Goal: Information Seeking & Learning: Learn about a topic

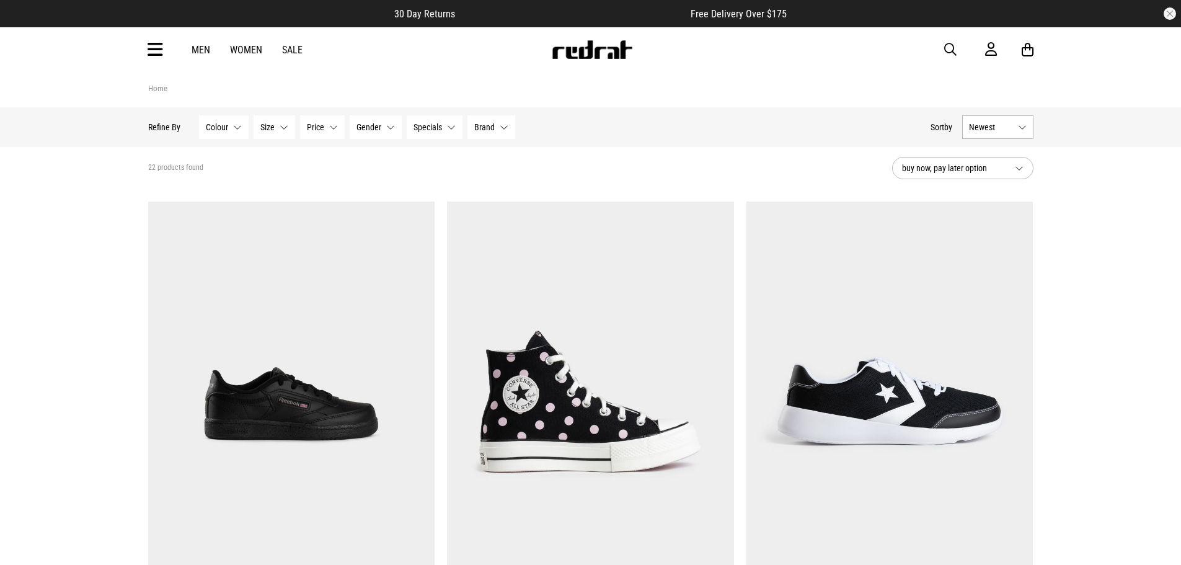
drag, startPoint x: 0, startPoint y: 0, endPoint x: 164, endPoint y: 60, distance: 174.4
click at [161, 50] on icon at bounding box center [155, 50] width 15 height 20
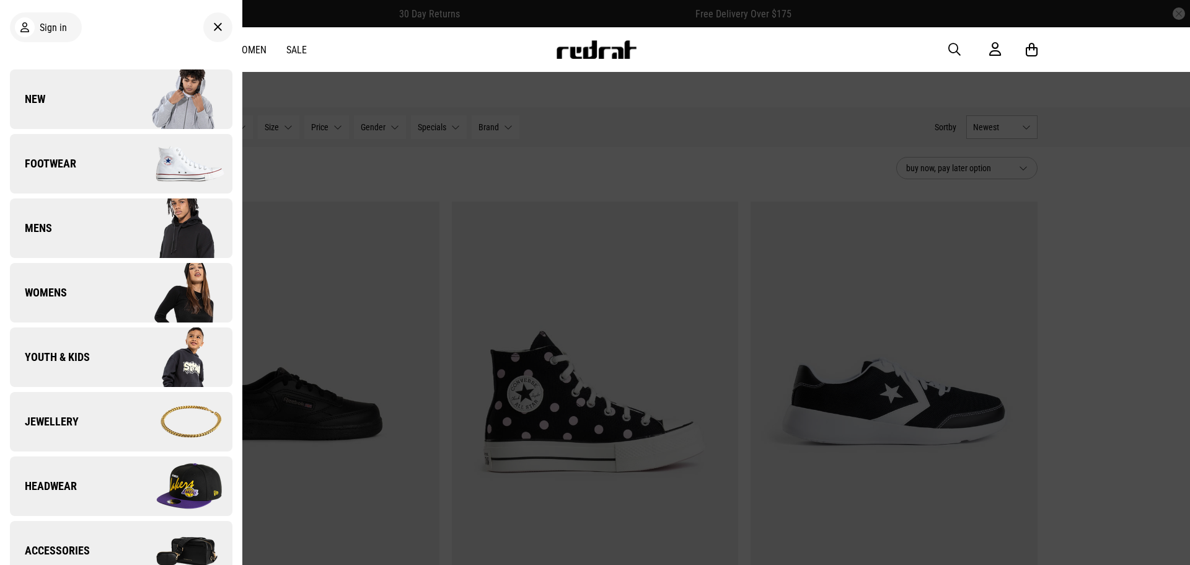
click at [87, 96] on link "New" at bounding box center [121, 99] width 223 height 60
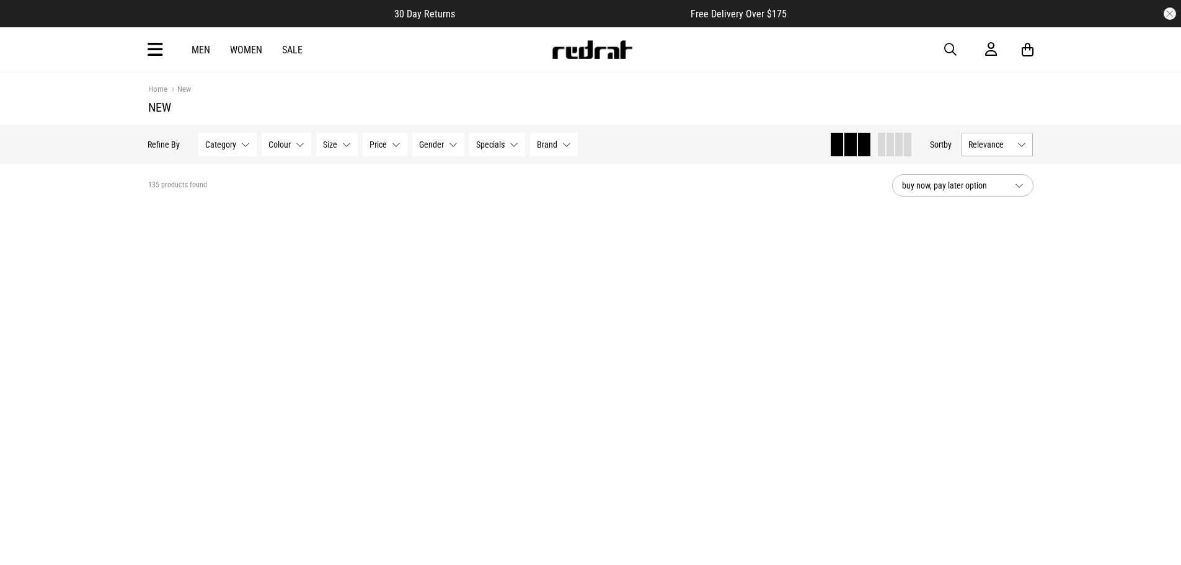
click at [904, 133] on span at bounding box center [907, 145] width 7 height 24
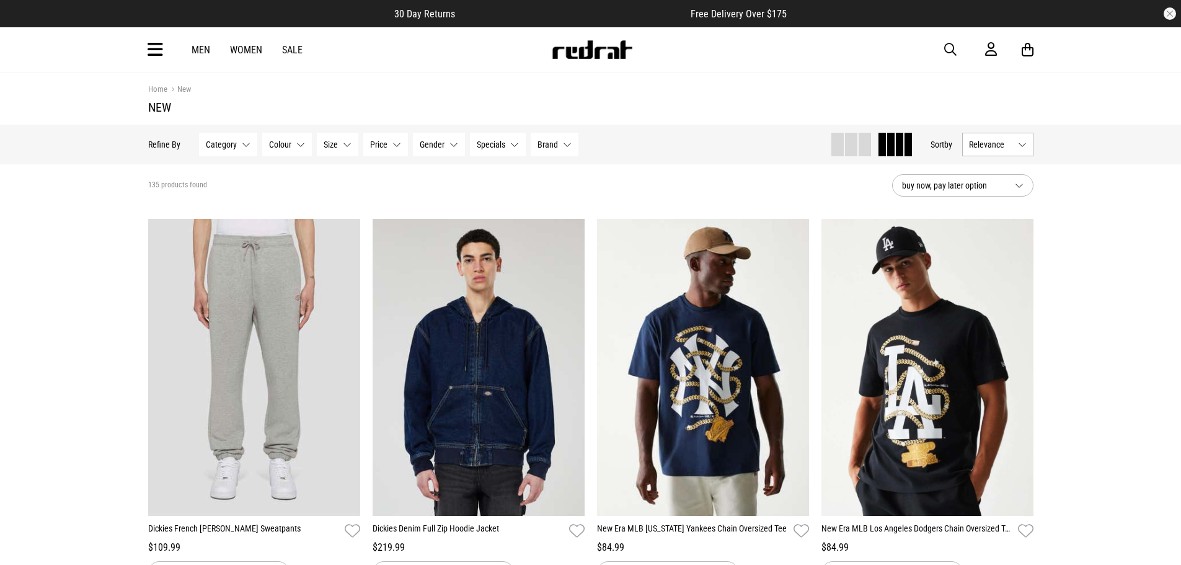
click at [1014, 142] on button "Relevance" at bounding box center [997, 145] width 71 height 24
click at [1007, 168] on li "Newest" at bounding box center [998, 167] width 70 height 22
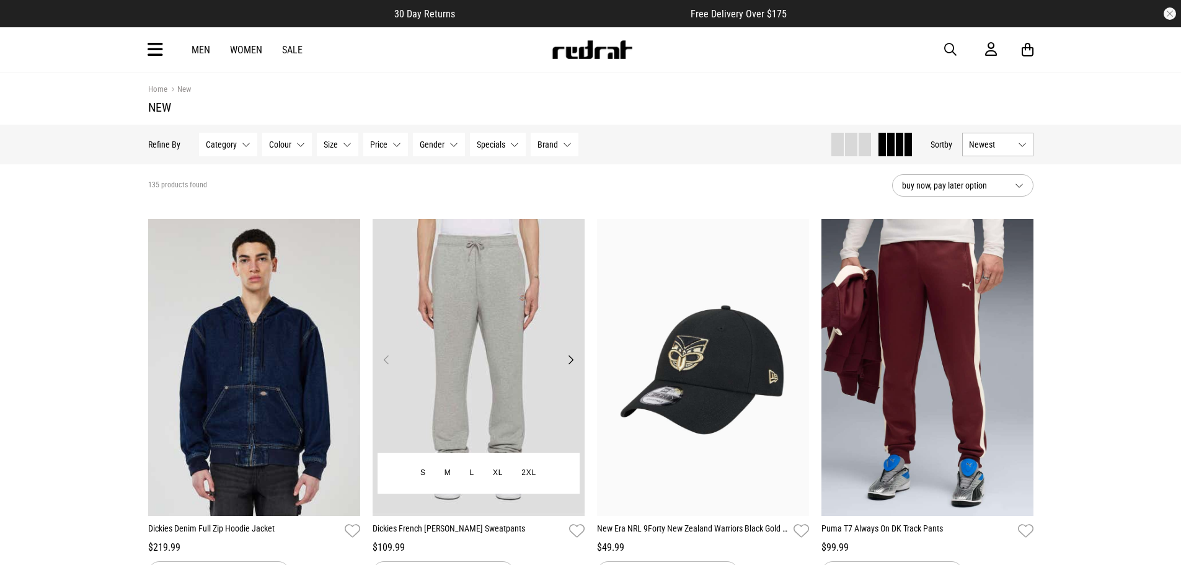
click at [570, 360] on button "Next" at bounding box center [570, 359] width 15 height 15
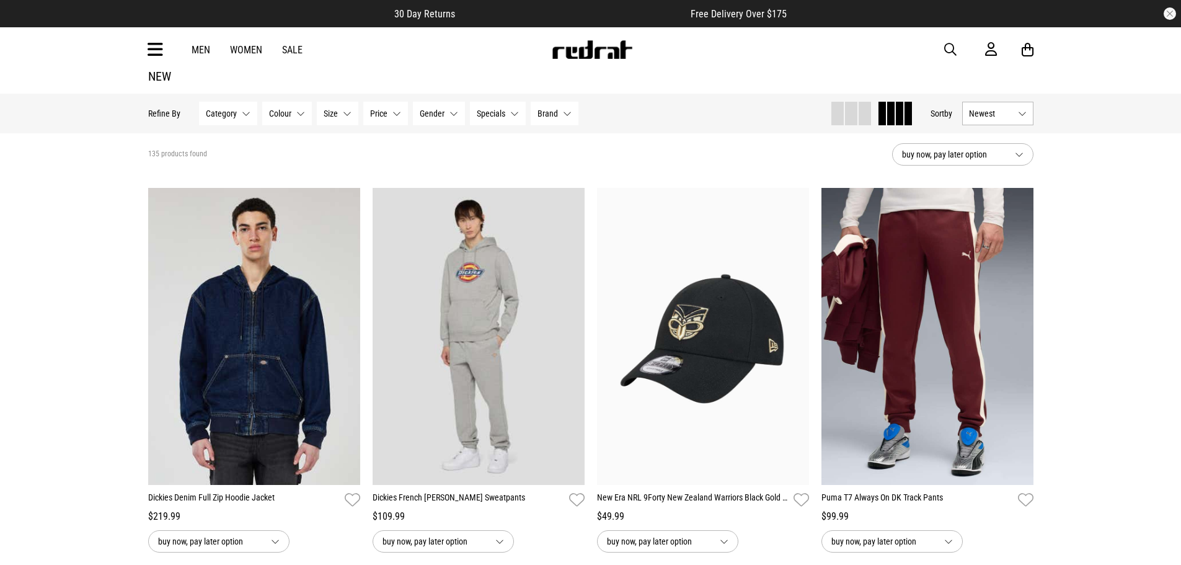
scroll to position [62, 0]
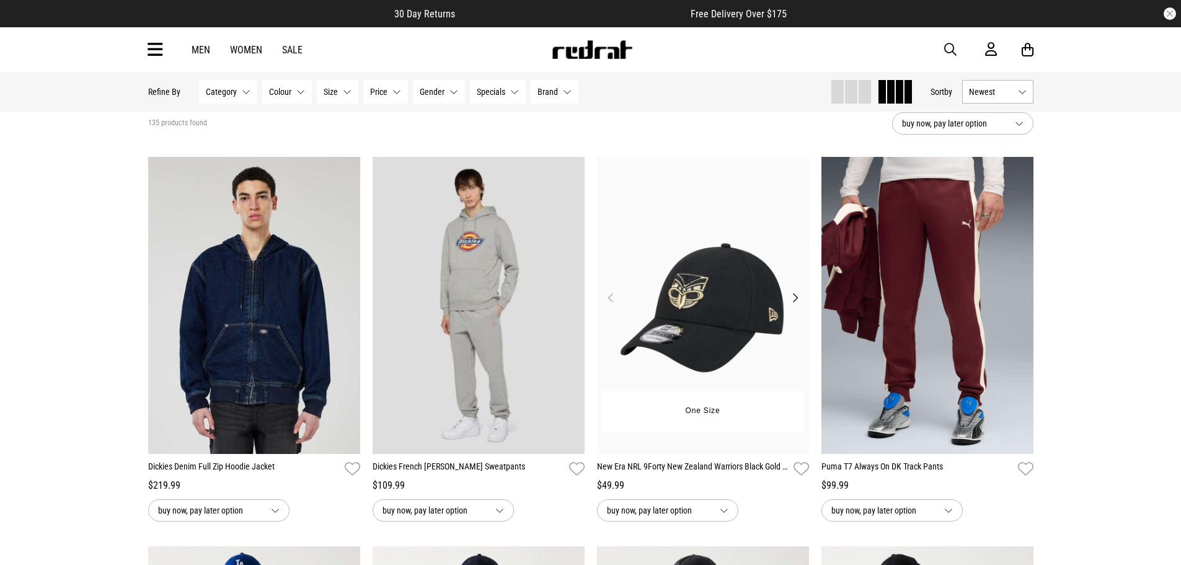
click at [797, 298] on button "Next" at bounding box center [794, 297] width 15 height 15
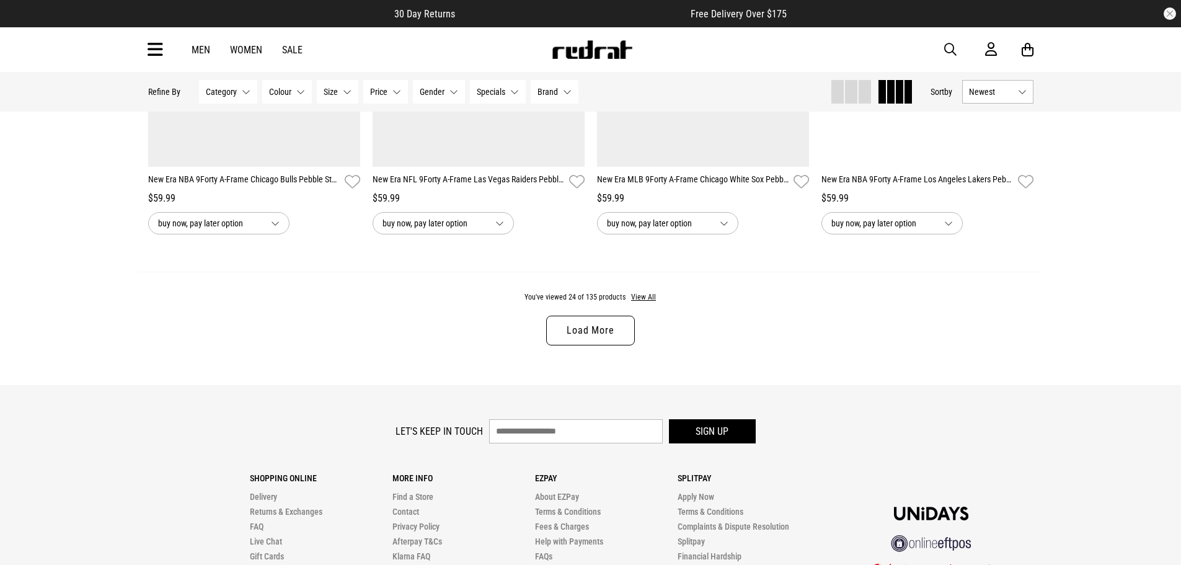
scroll to position [2276, 0]
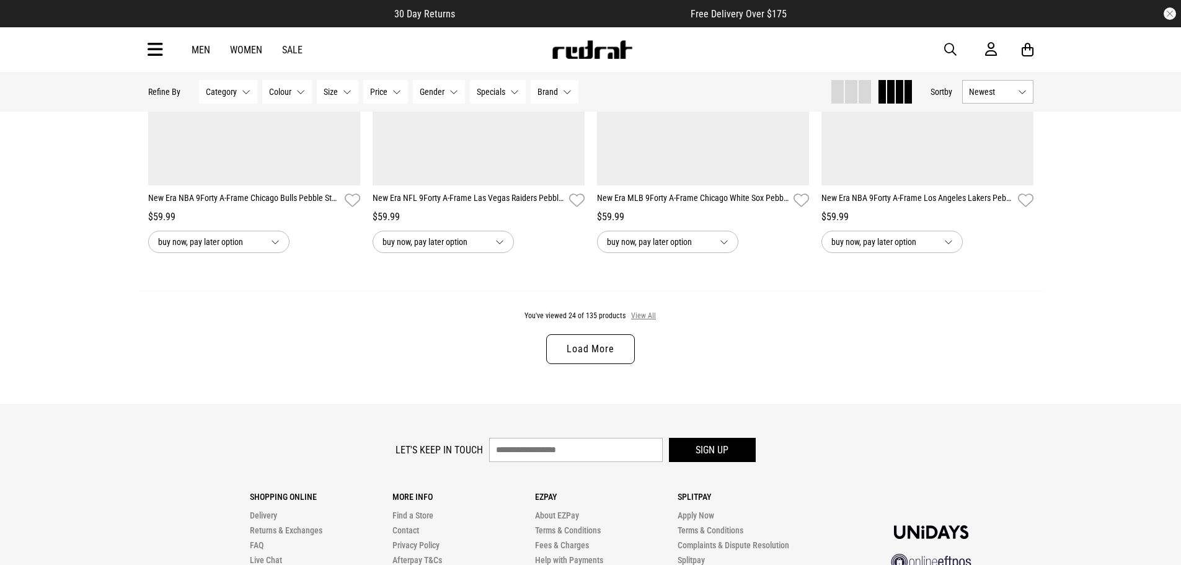
click at [647, 316] on button "View All" at bounding box center [643, 316] width 26 height 11
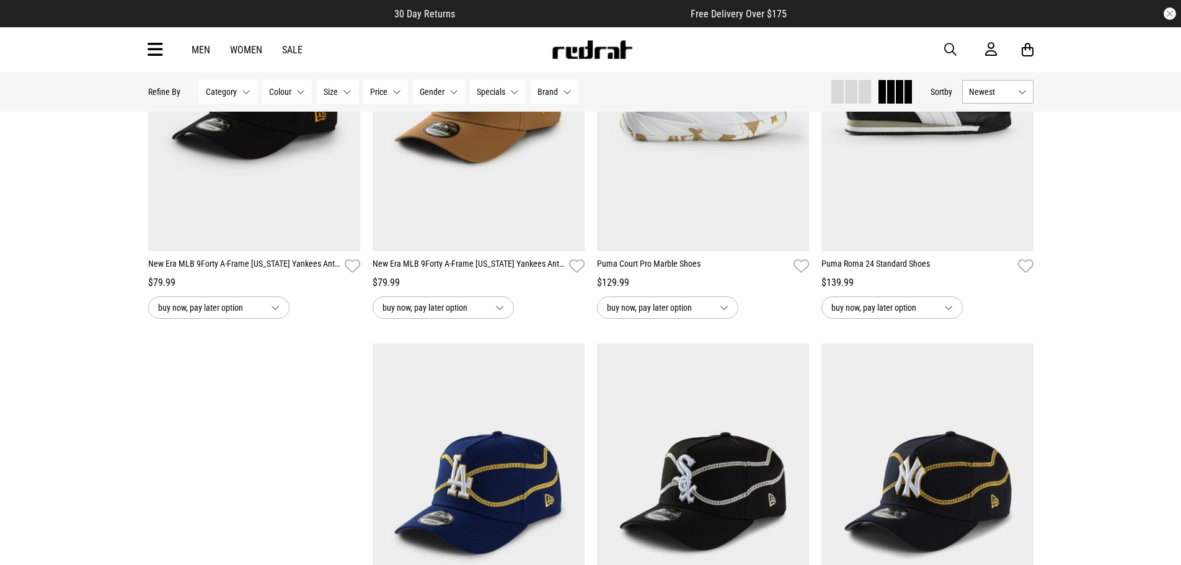
scroll to position [1594, 0]
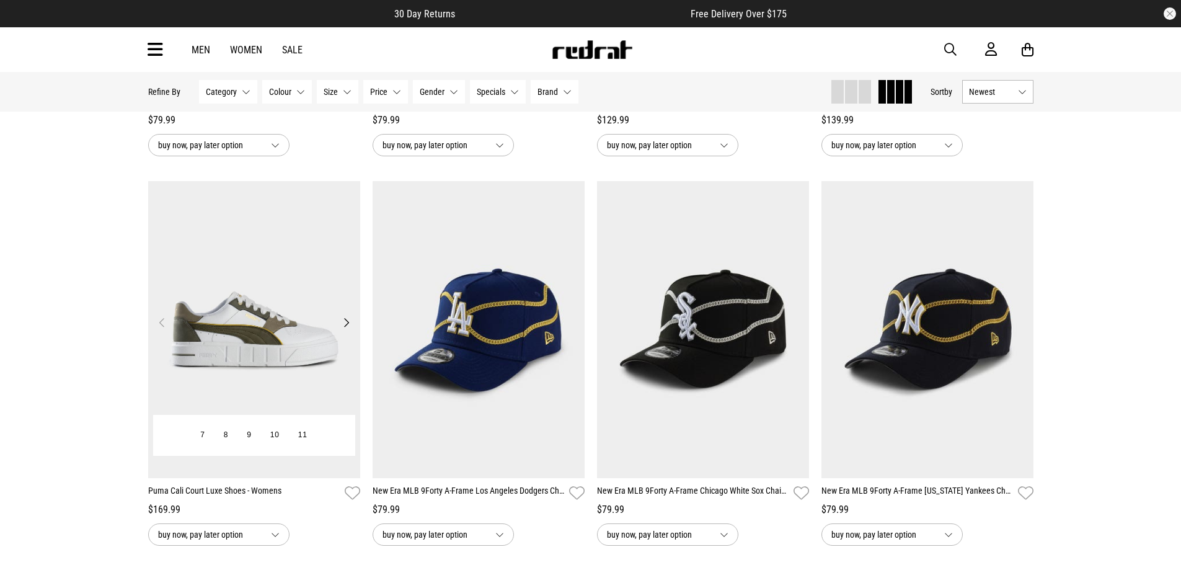
click at [346, 323] on button "Next" at bounding box center [345, 322] width 15 height 15
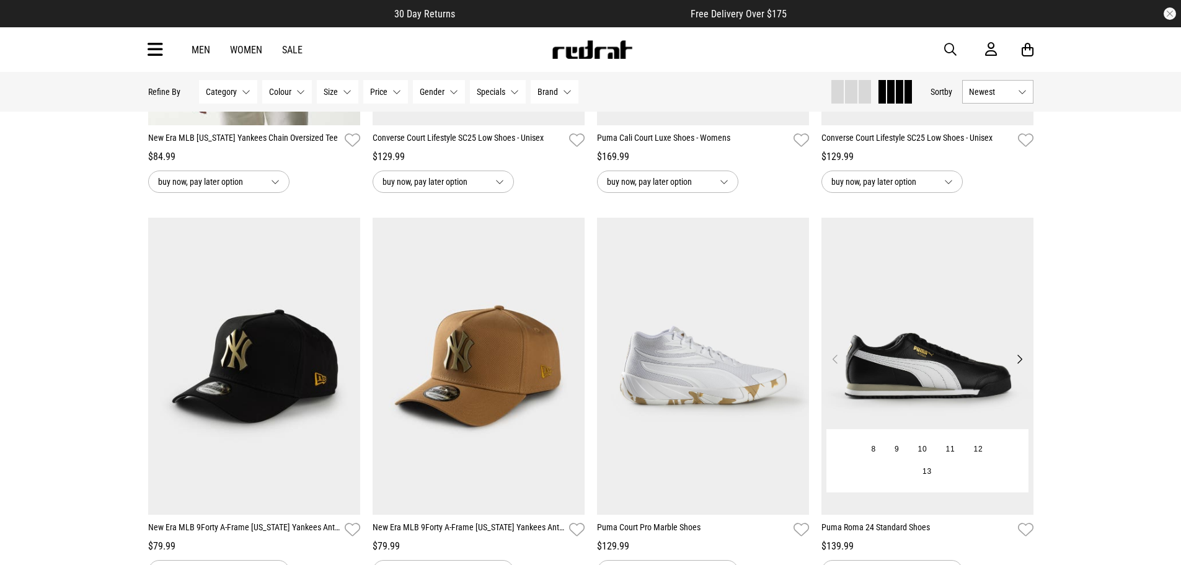
scroll to position [1223, 0]
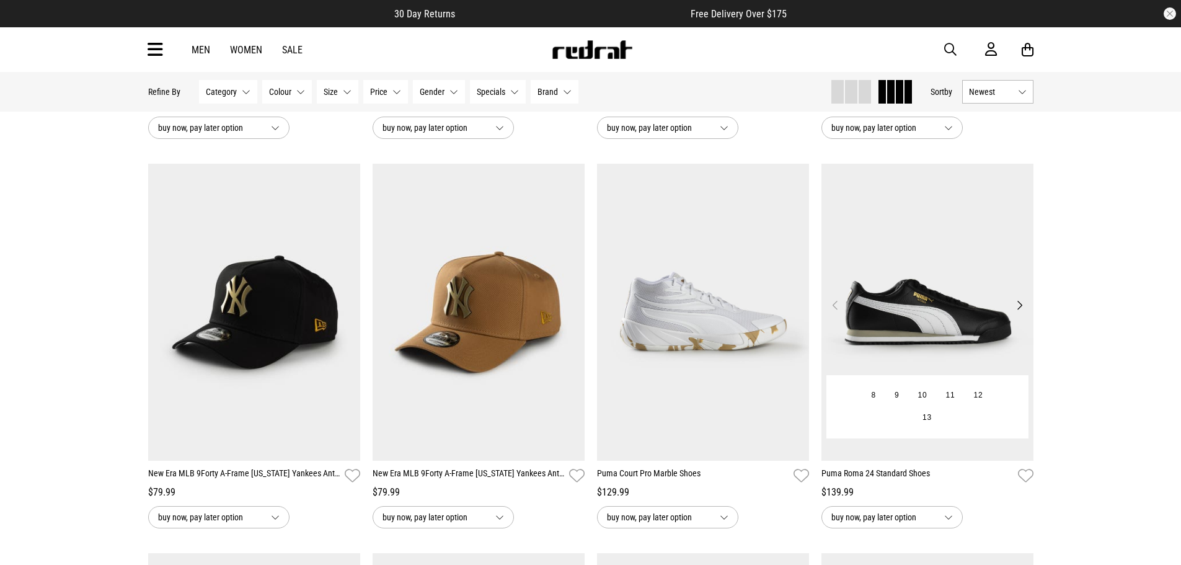
click at [927, 314] on img at bounding box center [927, 312] width 212 height 297
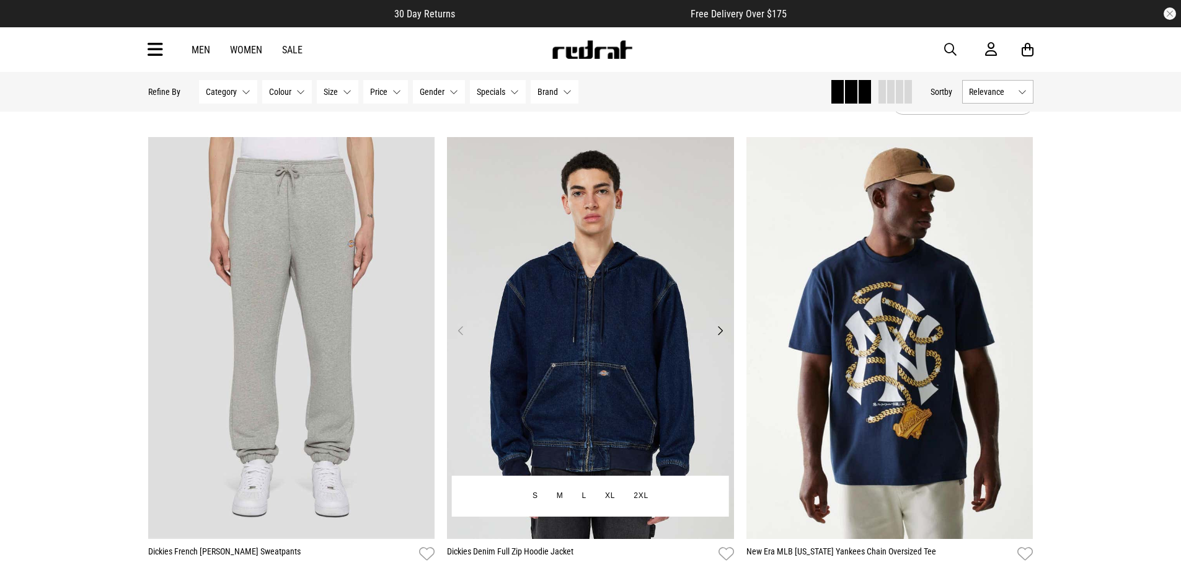
scroll to position [124, 0]
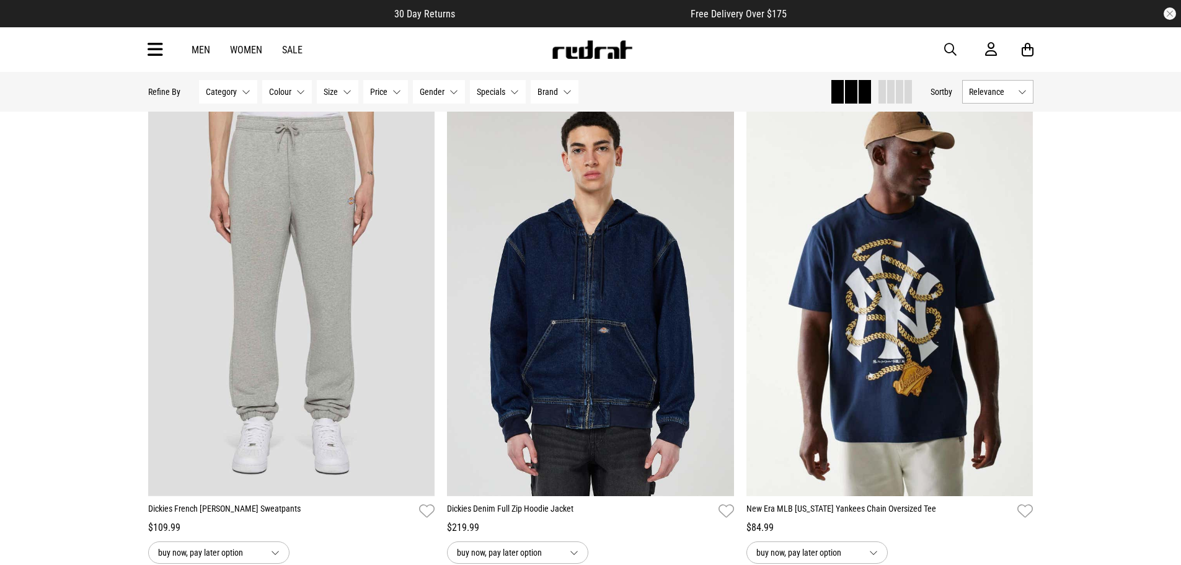
click at [603, 291] on img at bounding box center [590, 295] width 287 height 402
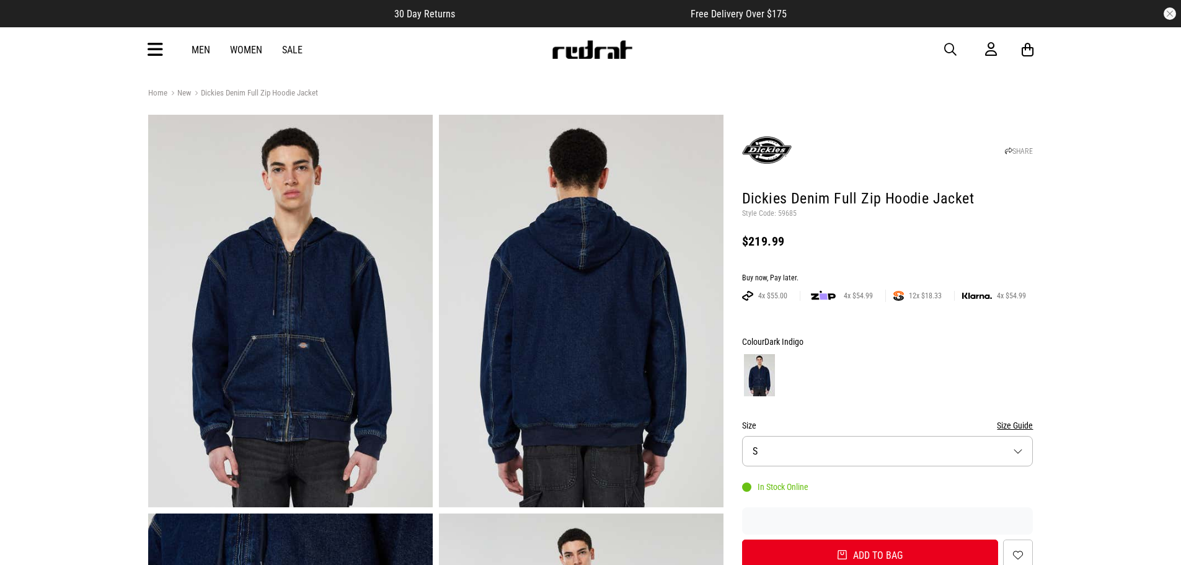
click at [789, 214] on p "Style Code: 59685" at bounding box center [887, 214] width 291 height 10
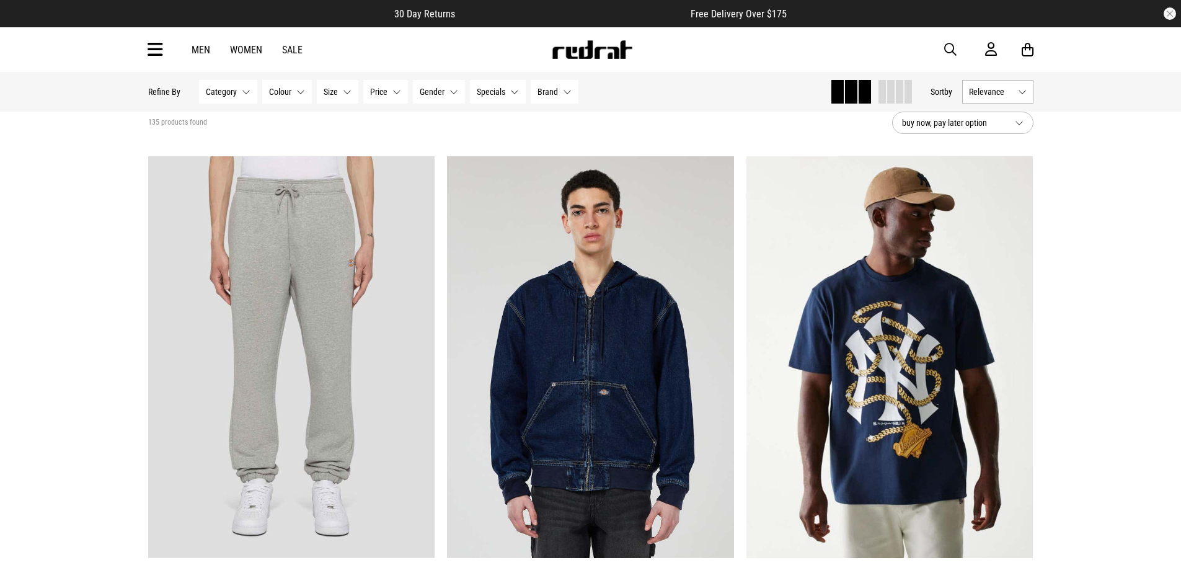
click at [900, 94] on span at bounding box center [899, 92] width 7 height 24
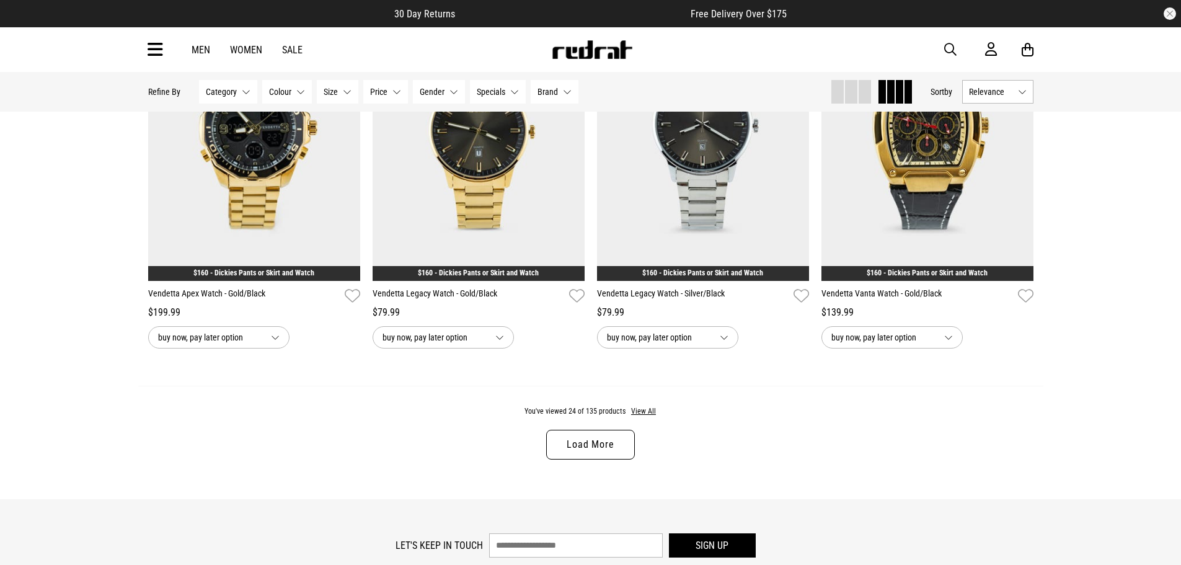
scroll to position [2294, 0]
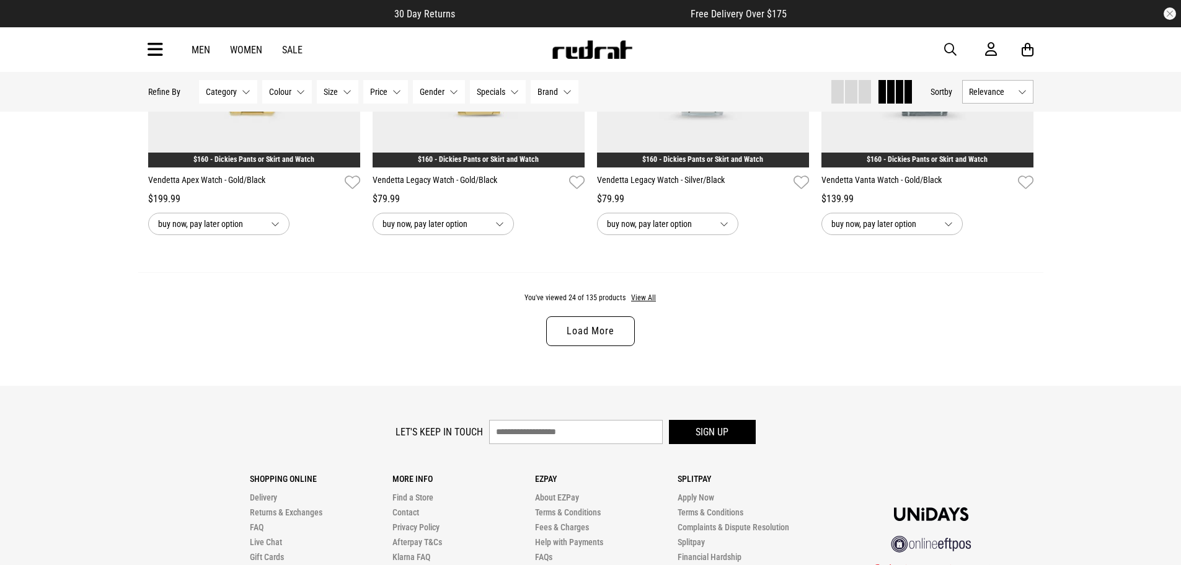
click at [643, 308] on div "You've viewed 24 of 135 products View All Load More" at bounding box center [590, 328] width 905 height 113
click at [643, 303] on button "View All" at bounding box center [643, 298] width 26 height 11
